Goal: Find specific page/section: Find specific page/section

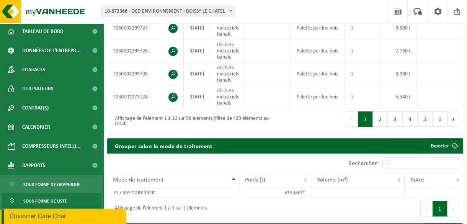
scroll to position [64, 0]
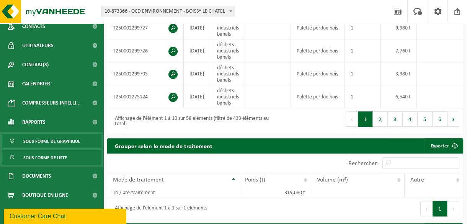
click at [63, 141] on span "Sous forme de graphique" at bounding box center [51, 141] width 57 height 15
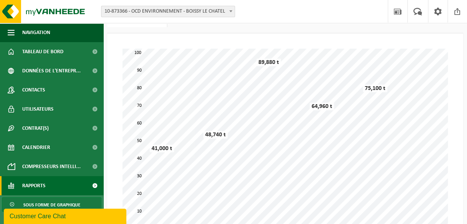
scroll to position [74, 0]
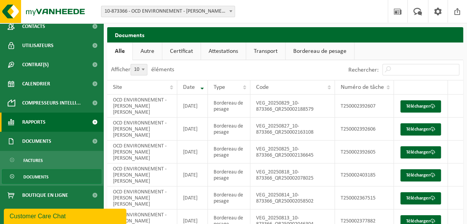
click at [87, 124] on span at bounding box center [94, 122] width 17 height 19
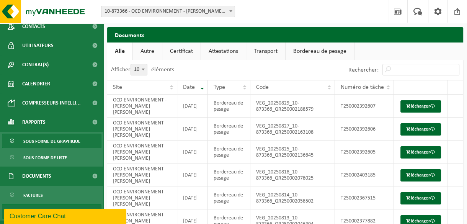
click at [58, 140] on span "Sous forme de graphique" at bounding box center [51, 141] width 57 height 15
